Goal: Communication & Community: Answer question/provide support

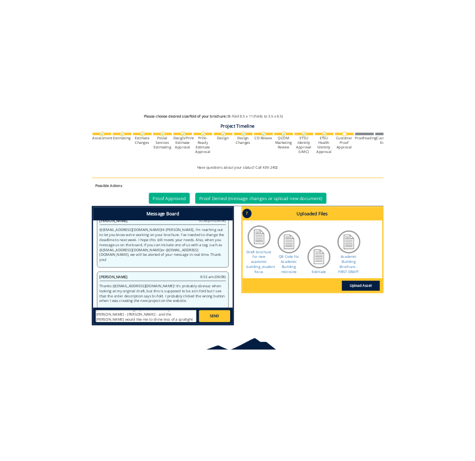
scroll to position [59, 0]
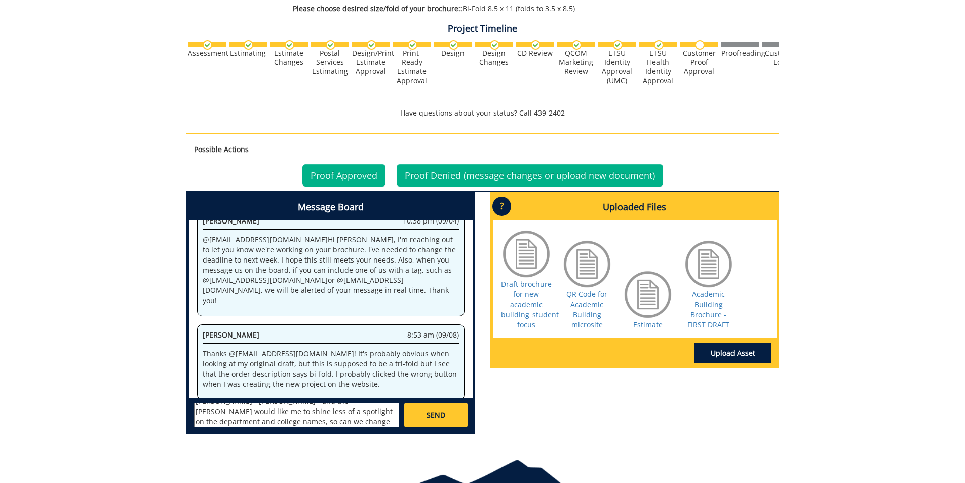
click at [279, 411] on textarea "@[EMAIL_ADDRESS][DOMAIN_NAME] @[EMAIL_ADDRESS][DOMAIN_NAME] Hi, [PERSON_NAME] a…" at bounding box center [296, 415] width 205 height 24
click at [235, 421] on textarea "@[EMAIL_ADDRESS][DOMAIN_NAME] @[EMAIL_ADDRESS][DOMAIN_NAME] Hi, [PERSON_NAME] a…" at bounding box center [296, 415] width 205 height 24
click at [284, 409] on textarea "@[EMAIL_ADDRESS][DOMAIN_NAME] @[EMAIL_ADDRESS][DOMAIN_NAME] Hi, [PERSON_NAME] a…" at bounding box center [296, 415] width 205 height 24
drag, startPoint x: 231, startPoint y: 419, endPoint x: 332, endPoint y: 418, distance: 101.8
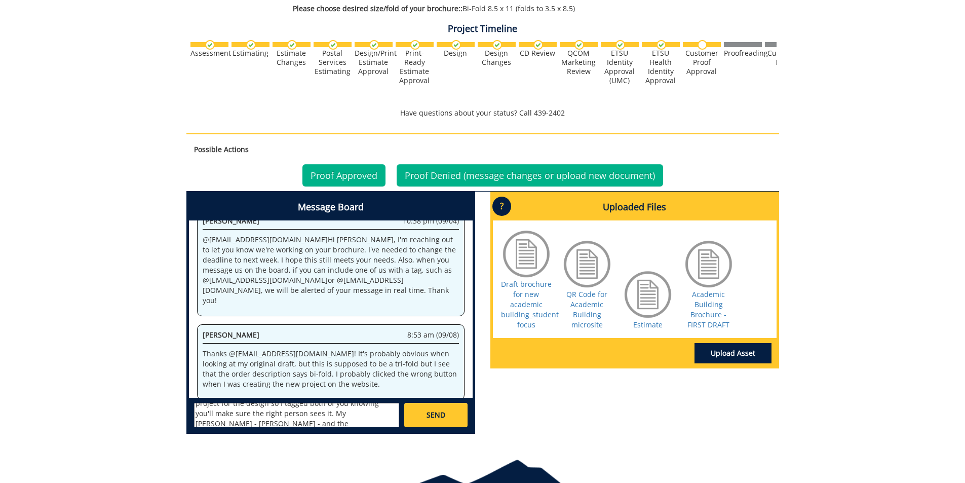
click at [332, 418] on textarea "@[EMAIL_ADDRESS][DOMAIN_NAME] @[EMAIL_ADDRESS][DOMAIN_NAME] Hi, [PERSON_NAME] a…" at bounding box center [296, 415] width 205 height 24
type textarea "@[EMAIL_ADDRESS][DOMAIN_NAME] @[EMAIL_ADDRESS][DOMAIN_NAME] Hi, [PERSON_NAME] a…"
click at [431, 423] on link "SEND" at bounding box center [435, 415] width 63 height 24
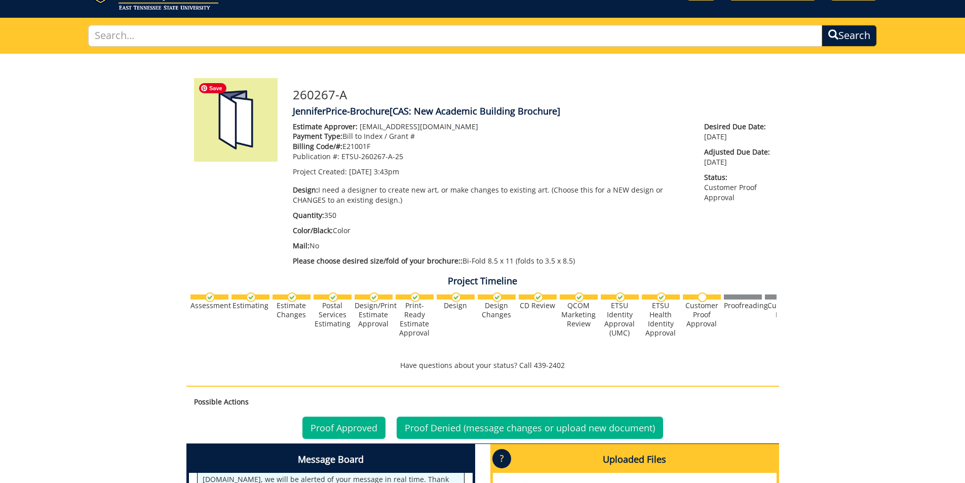
scroll to position [0, 0]
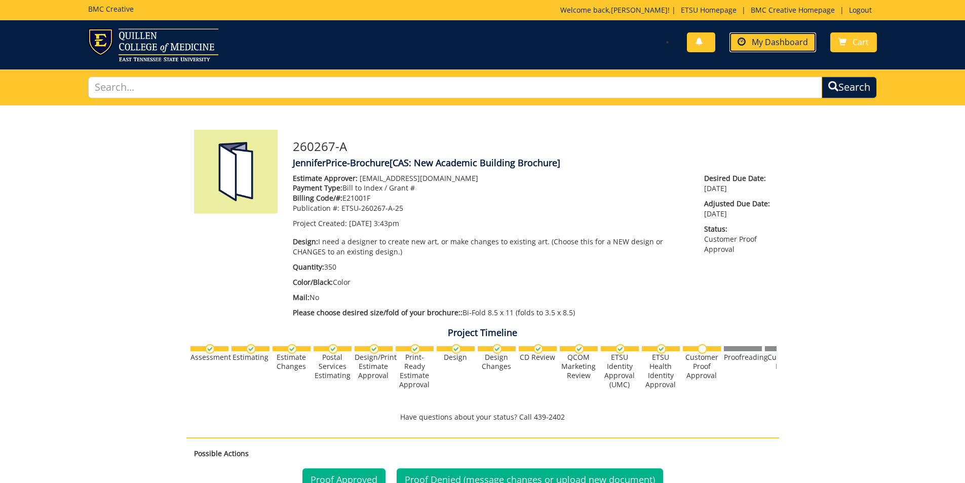
click at [789, 42] on span "My Dashboard" at bounding box center [780, 41] width 56 height 11
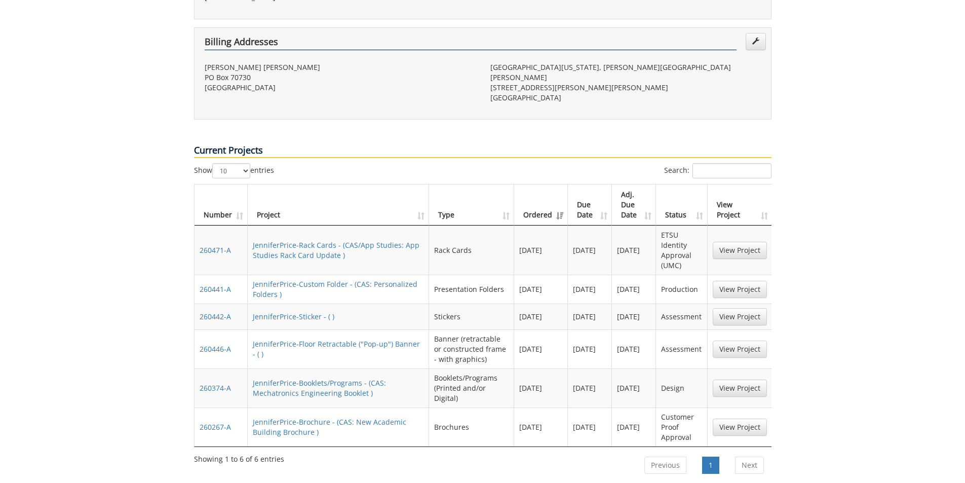
scroll to position [355, 0]
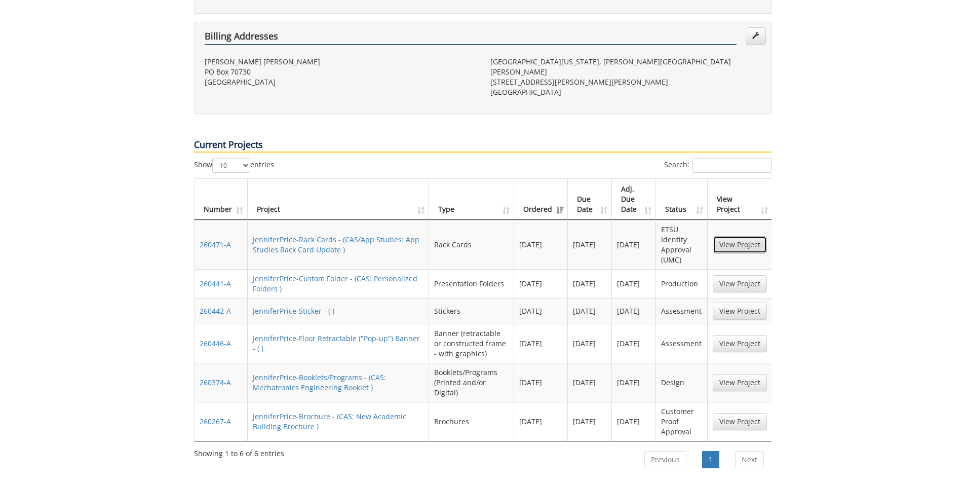
click at [737, 236] on link "View Project" at bounding box center [740, 244] width 54 height 17
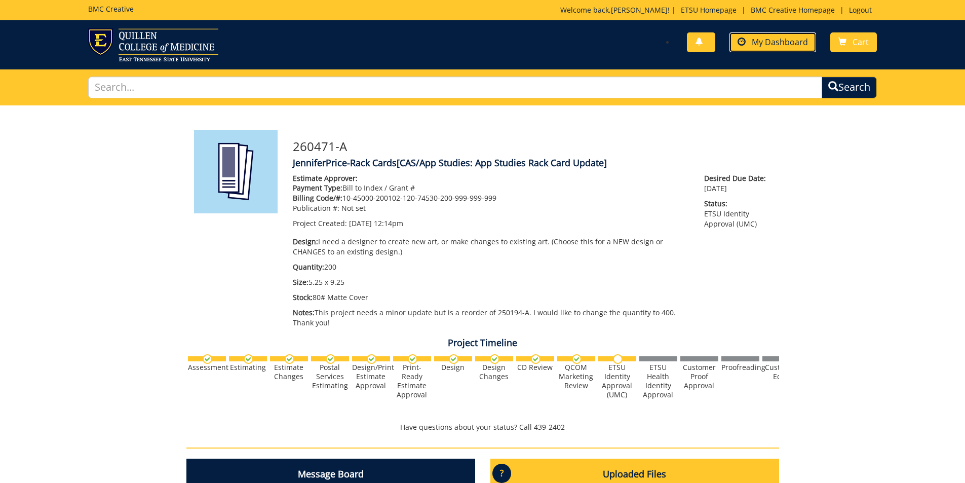
click at [770, 47] on span "My Dashboard" at bounding box center [780, 41] width 56 height 11
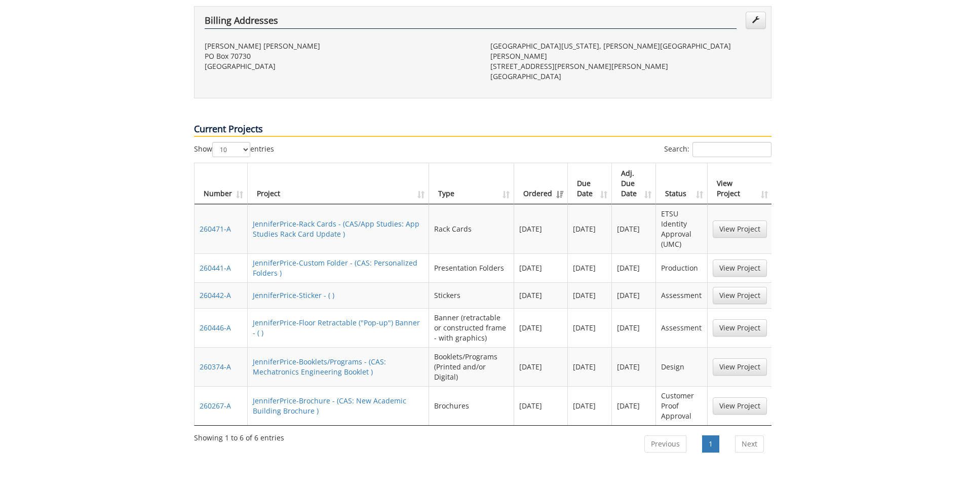
scroll to position [405, 0]
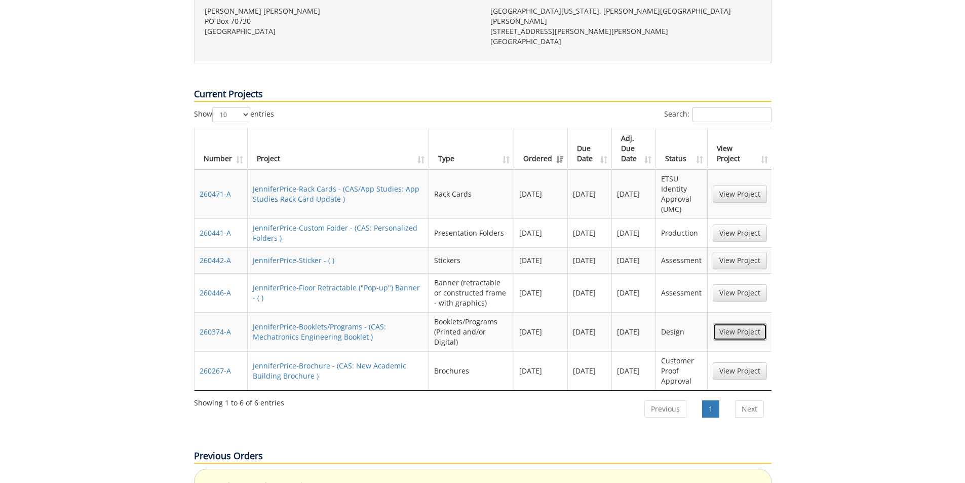
click at [742, 323] on link "View Project" at bounding box center [740, 331] width 54 height 17
